Goal: Task Accomplishment & Management: Complete application form

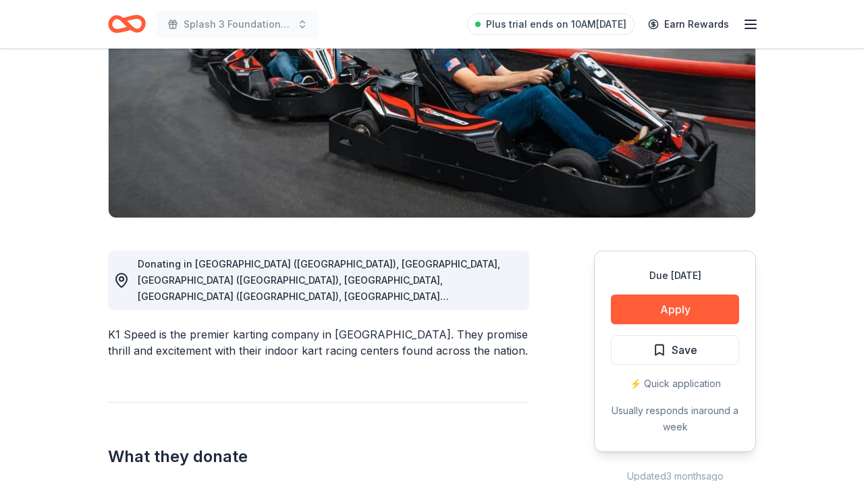
scroll to position [199, 0]
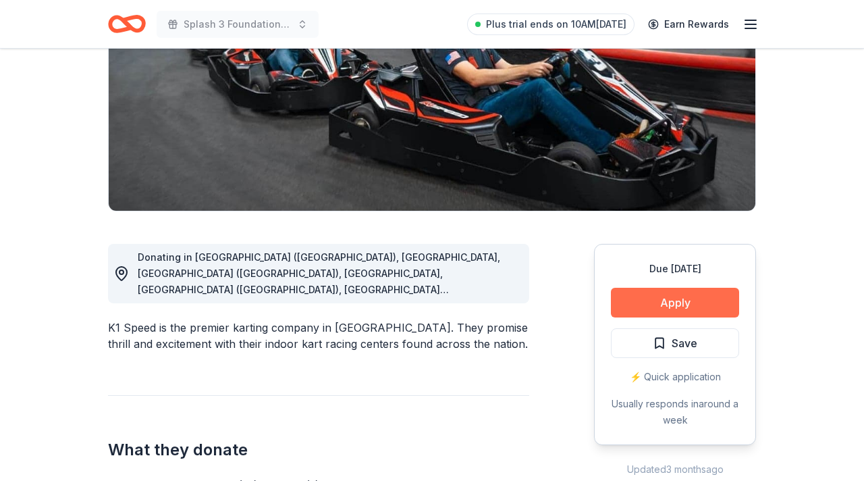
click at [671, 303] on button "Apply" at bounding box center [675, 303] width 128 height 30
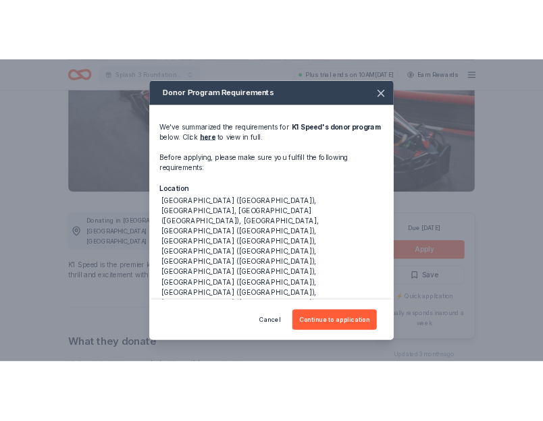
scroll to position [43, 0]
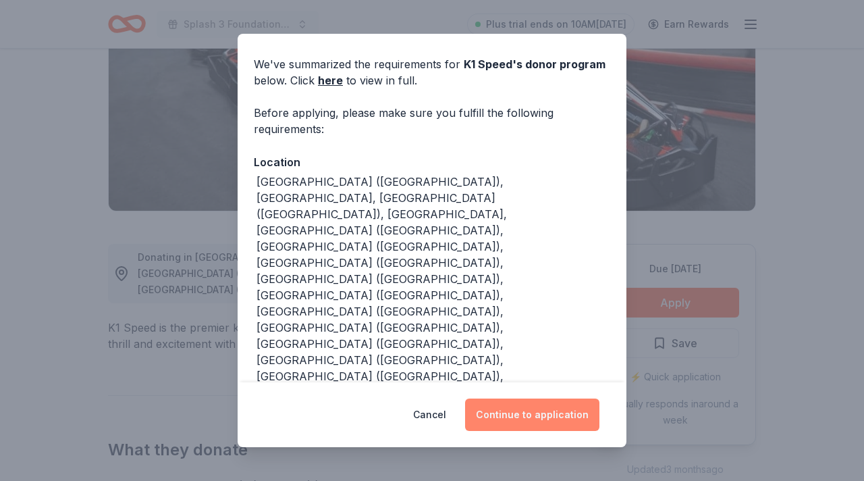
click at [525, 415] on button "Continue to application" at bounding box center [532, 414] width 134 height 32
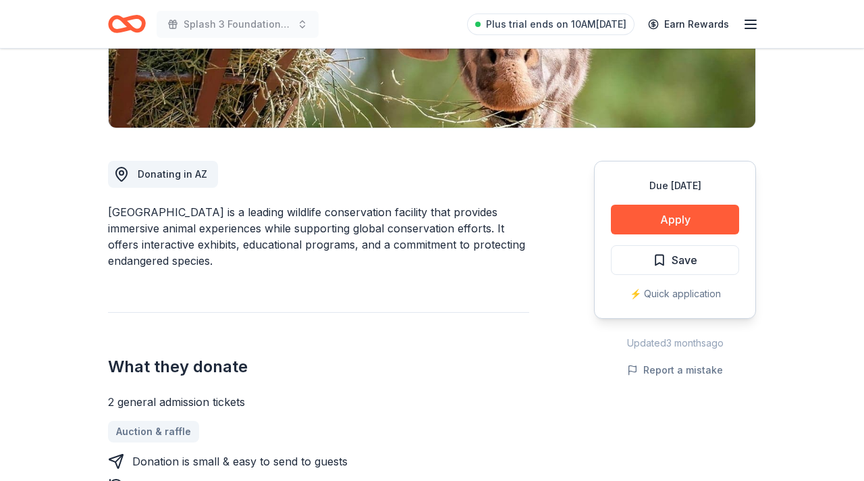
scroll to position [289, 0]
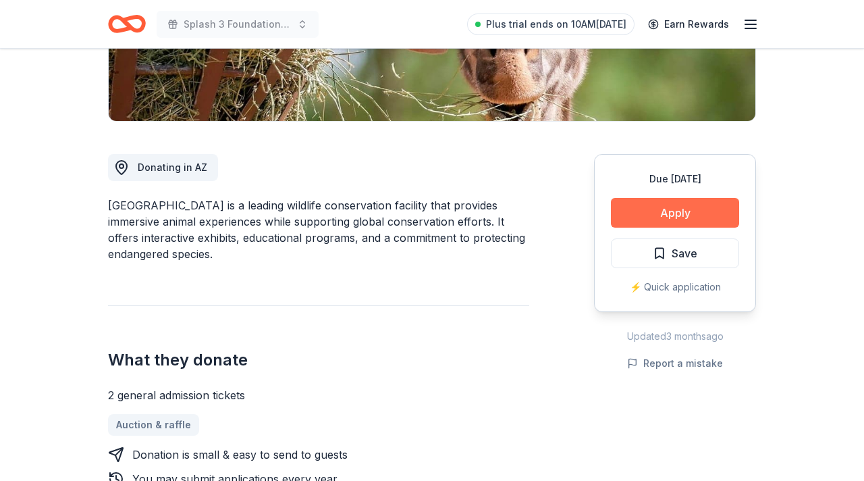
click at [672, 211] on button "Apply" at bounding box center [675, 213] width 128 height 30
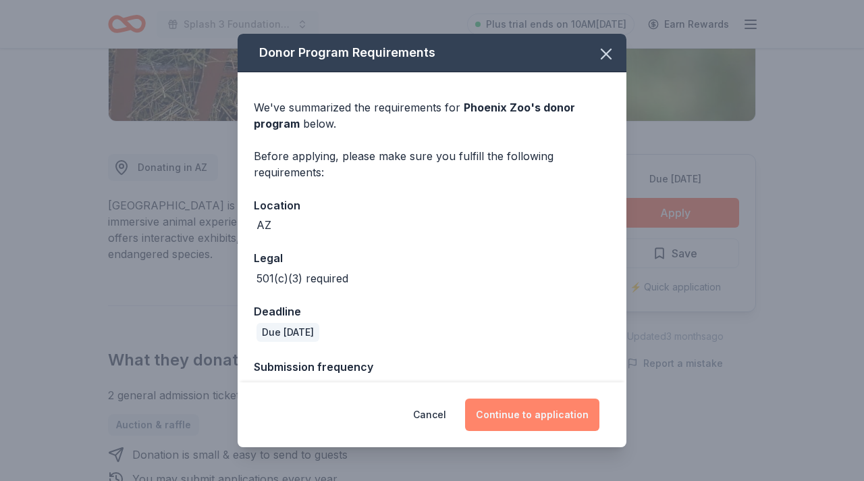
click at [537, 413] on button "Continue to application" at bounding box center [532, 414] width 134 height 32
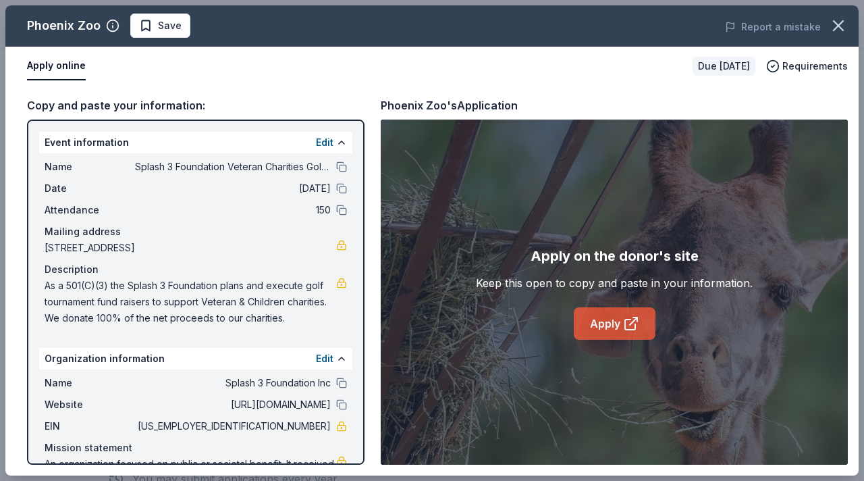
click at [600, 322] on link "Apply" at bounding box center [615, 323] width 82 height 32
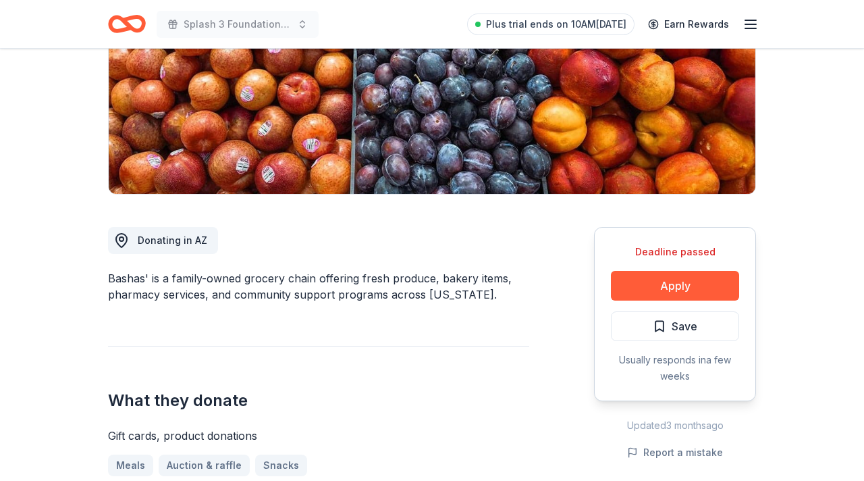
scroll to position [221, 0]
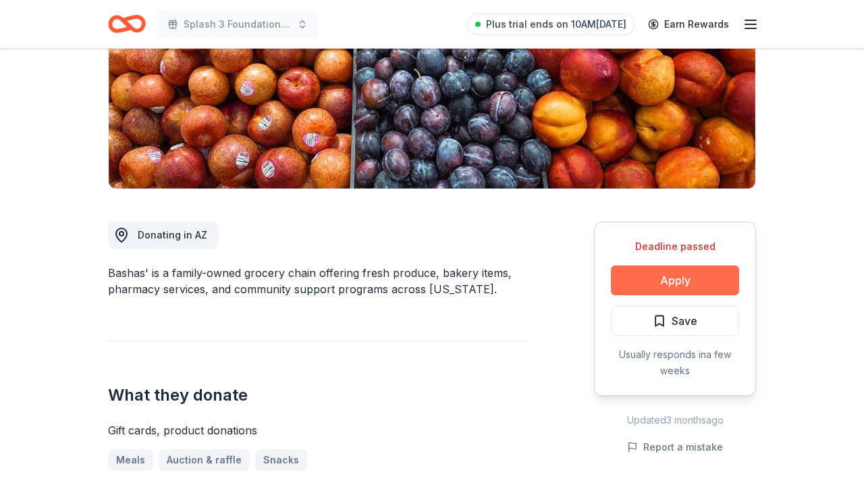
click at [677, 278] on button "Apply" at bounding box center [675, 280] width 128 height 30
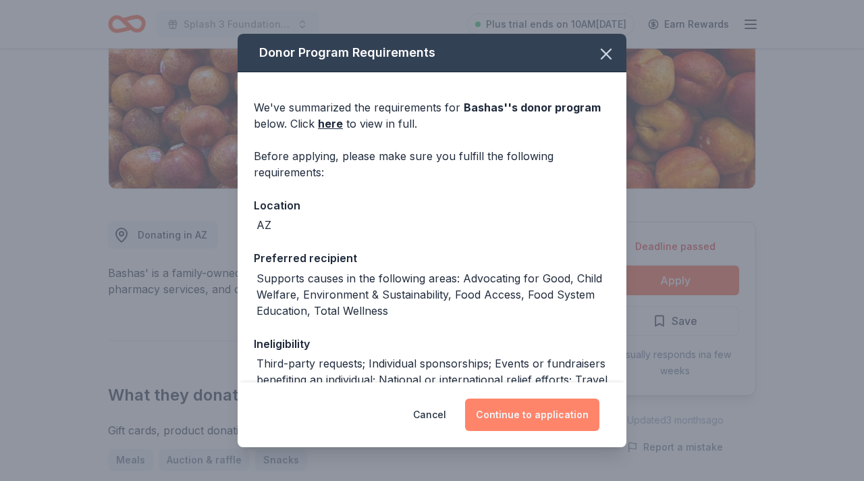
click at [536, 413] on button "Continue to application" at bounding box center [532, 414] width 134 height 32
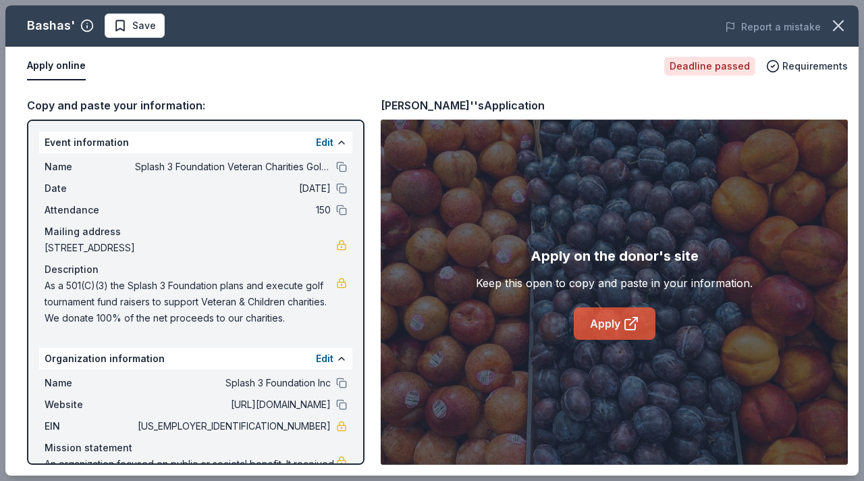
click at [608, 323] on link "Apply" at bounding box center [615, 323] width 82 height 32
